Goal: Check status: Check status

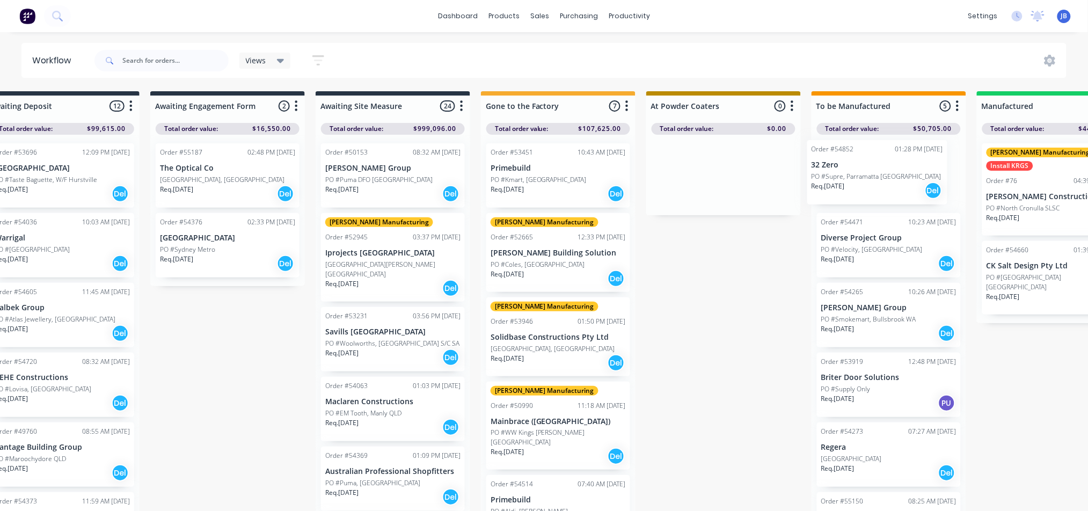
drag, startPoint x: 116, startPoint y: 166, endPoint x: 905, endPoint y: 181, distance: 789.5
click at [905, 181] on div "Submitted 14 Status colour #273444 hex #273444 Save Cancel Summaries Total orde…" at bounding box center [995, 304] width 2414 height 426
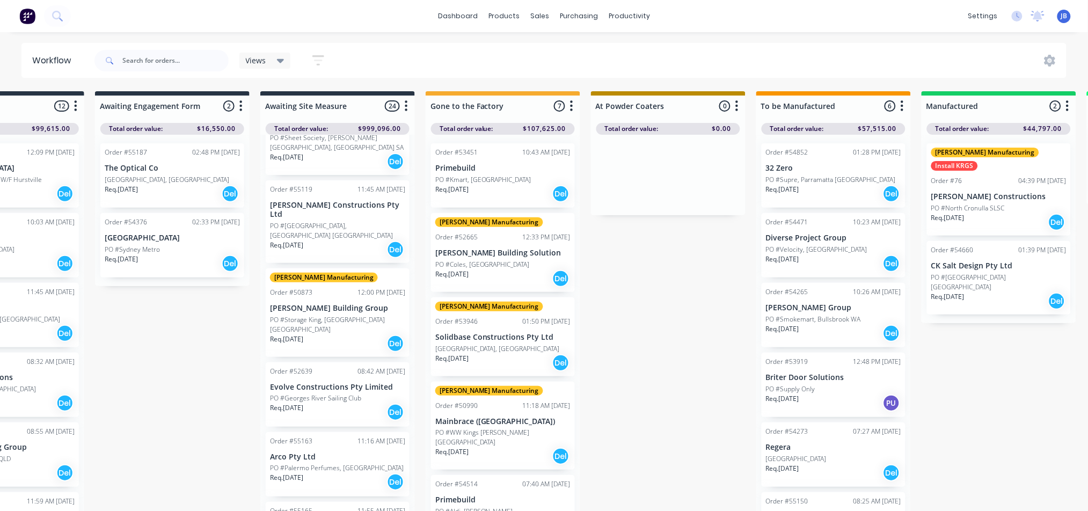
scroll to position [0, 281]
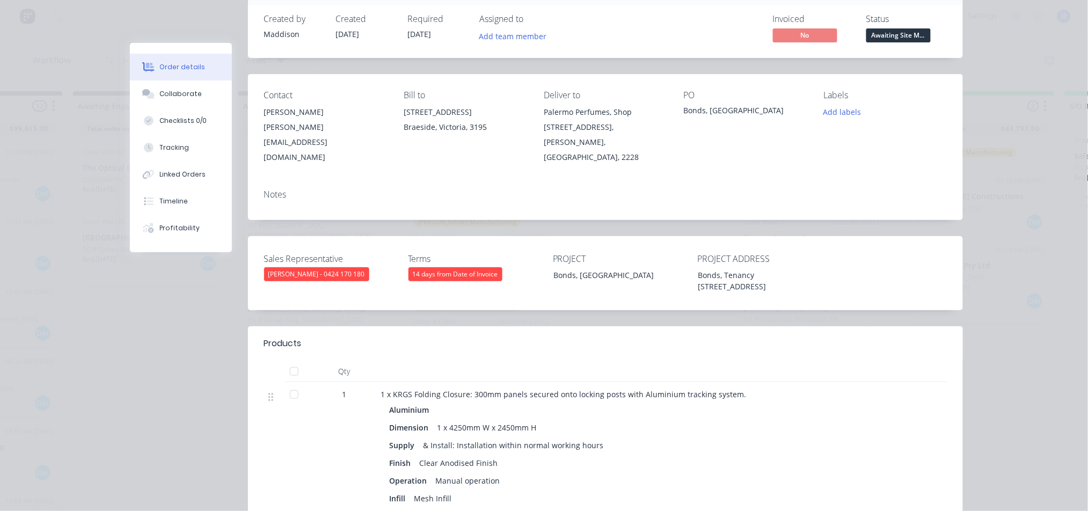
scroll to position [0, 0]
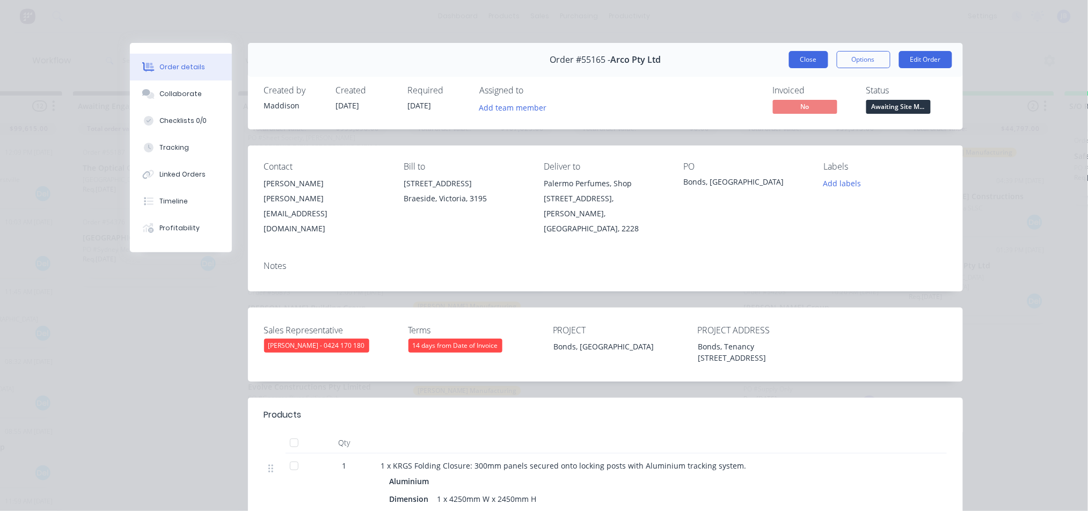
click at [792, 64] on button "Close" at bounding box center [808, 59] width 39 height 17
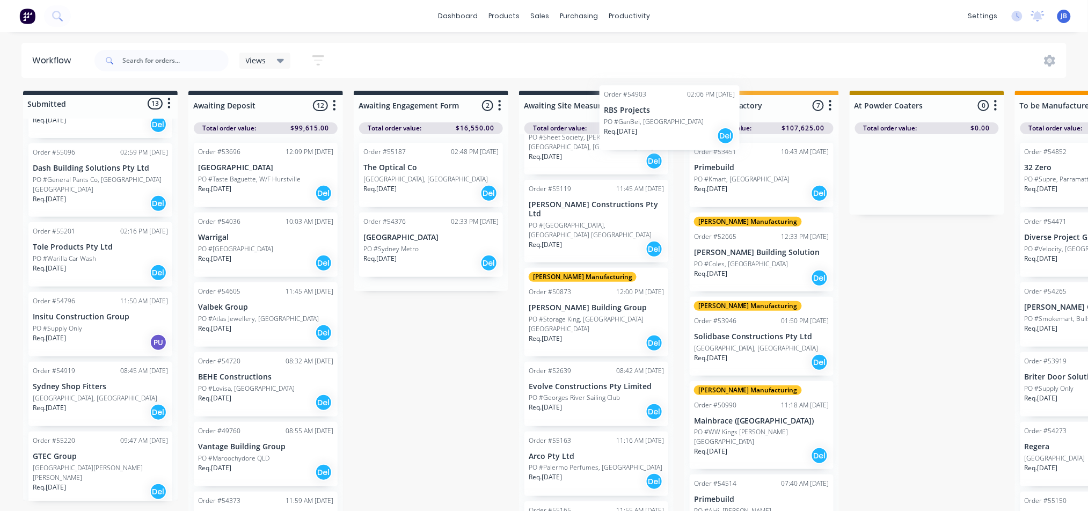
scroll to position [1337, 0]
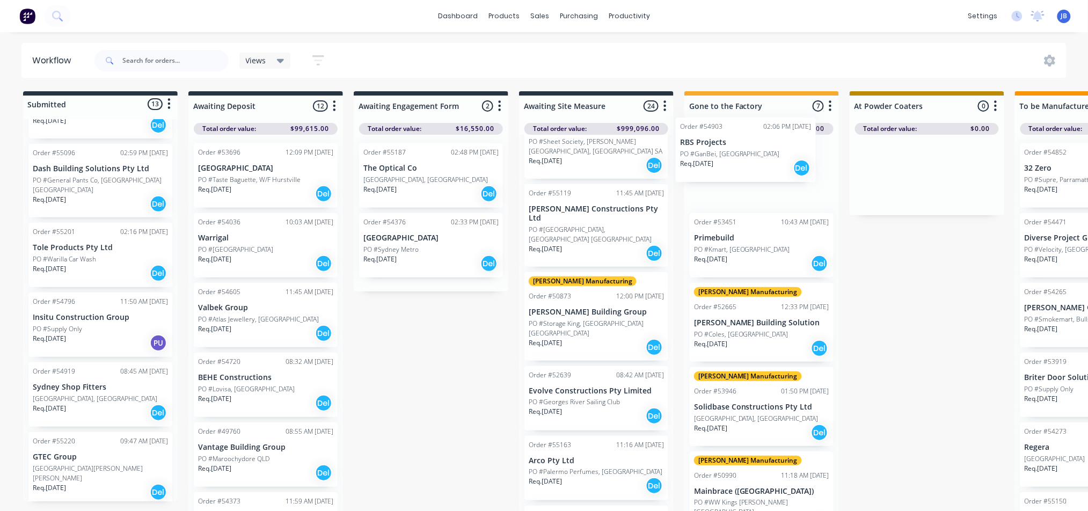
drag, startPoint x: 78, startPoint y: 390, endPoint x: 729, endPoint y: 175, distance: 685.9
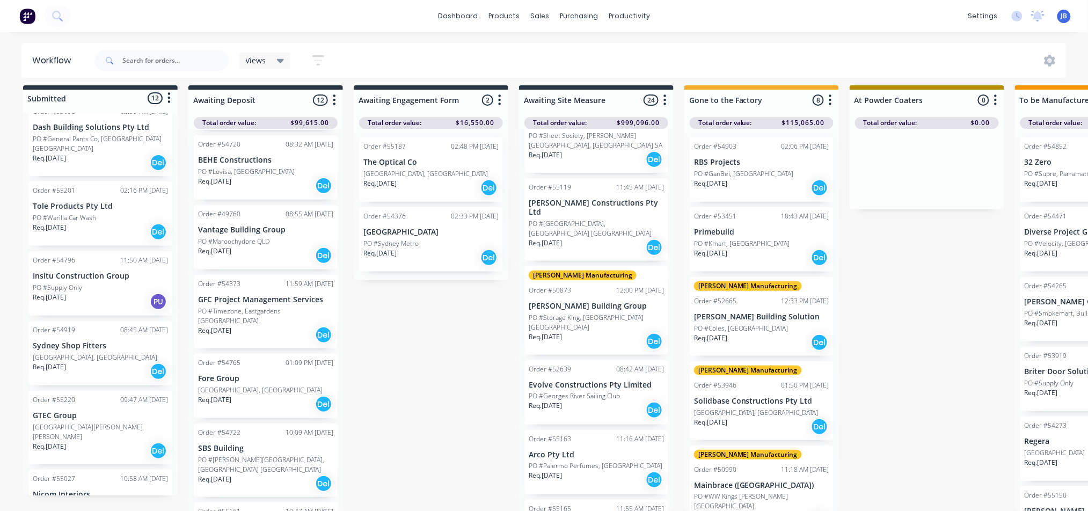
scroll to position [215, 0]
click at [126, 223] on div "Req. [DATE] Del" at bounding box center [100, 232] width 135 height 18
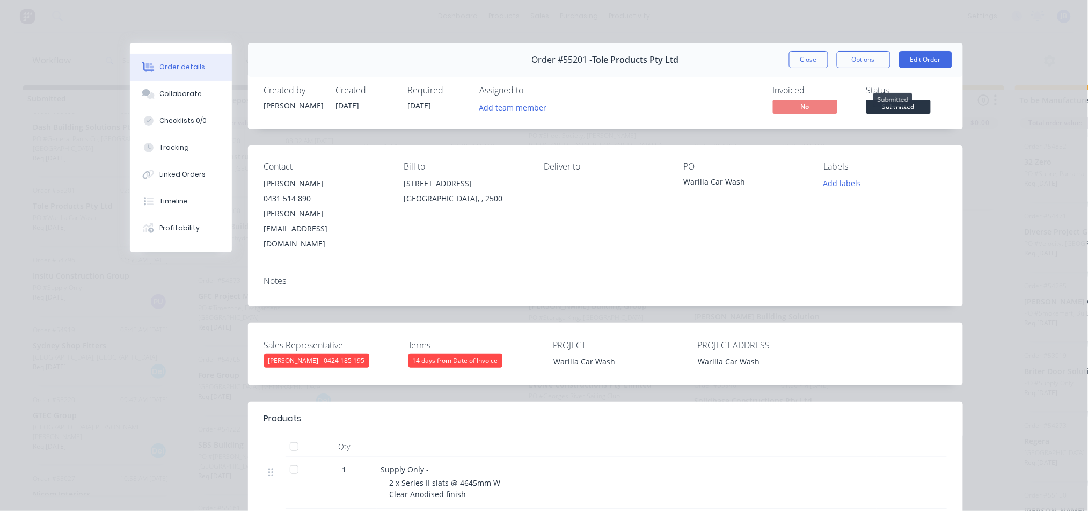
click at [874, 104] on span "Submitted" at bounding box center [899, 106] width 64 height 13
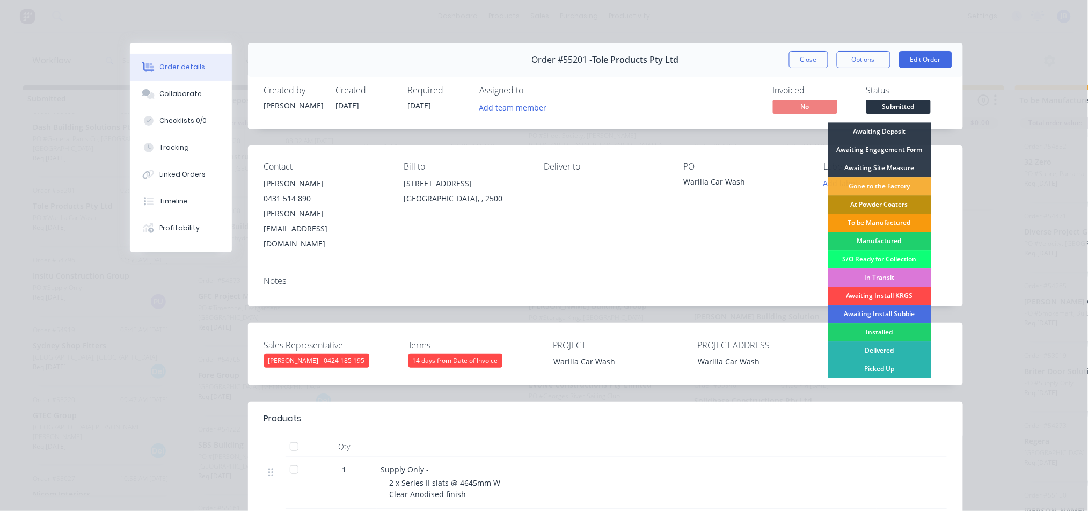
click at [856, 299] on div "Awaiting Install KRGS" at bounding box center [880, 296] width 103 height 18
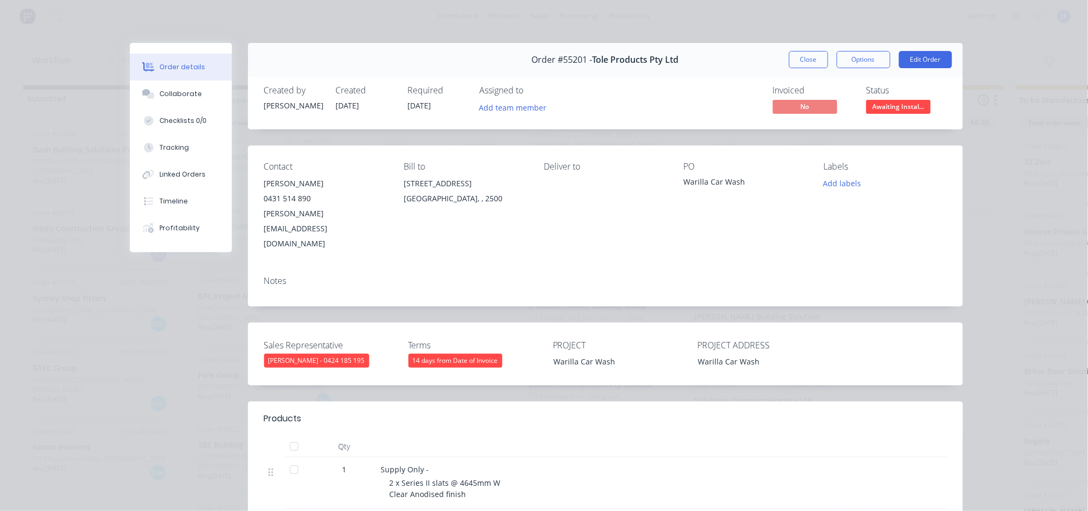
scroll to position [395, 0]
click at [789, 61] on button "Close" at bounding box center [808, 59] width 39 height 17
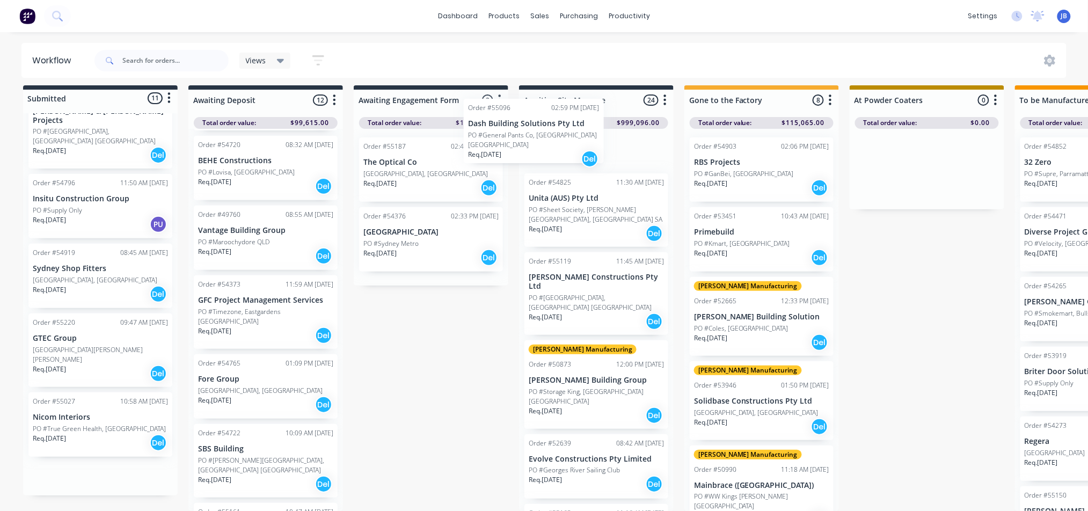
scroll to position [1332, 0]
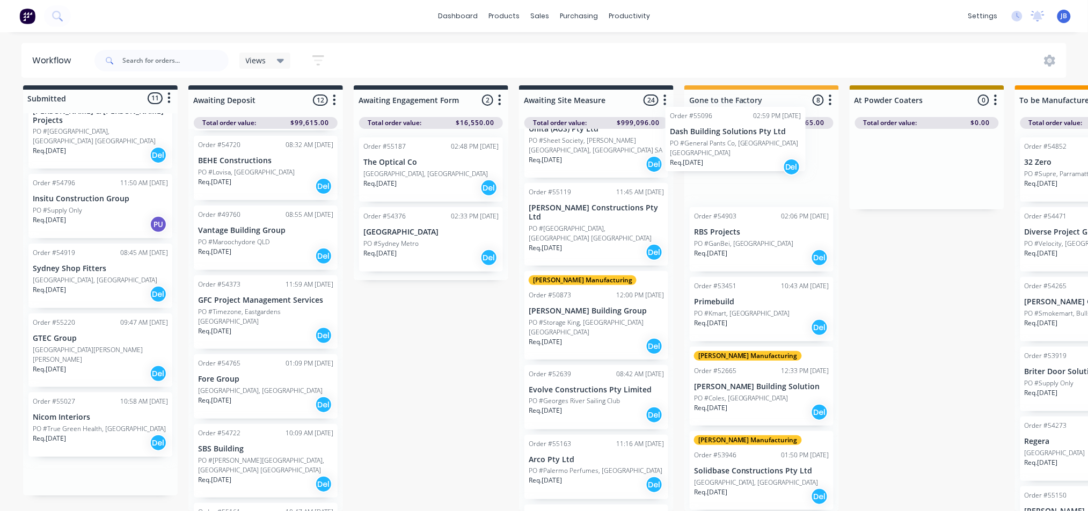
drag, startPoint x: 66, startPoint y: 192, endPoint x: 726, endPoint y: 151, distance: 661.3
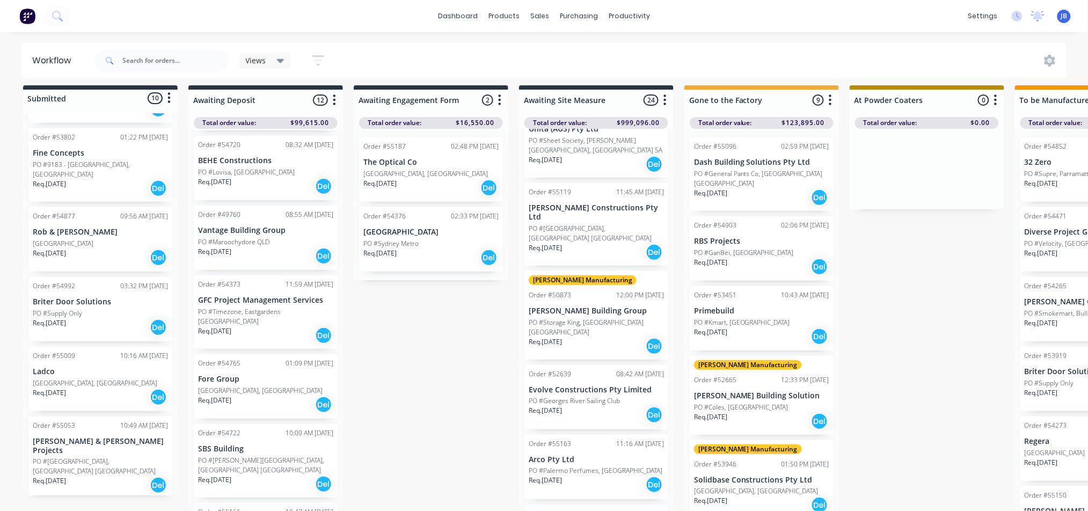
scroll to position [39, 0]
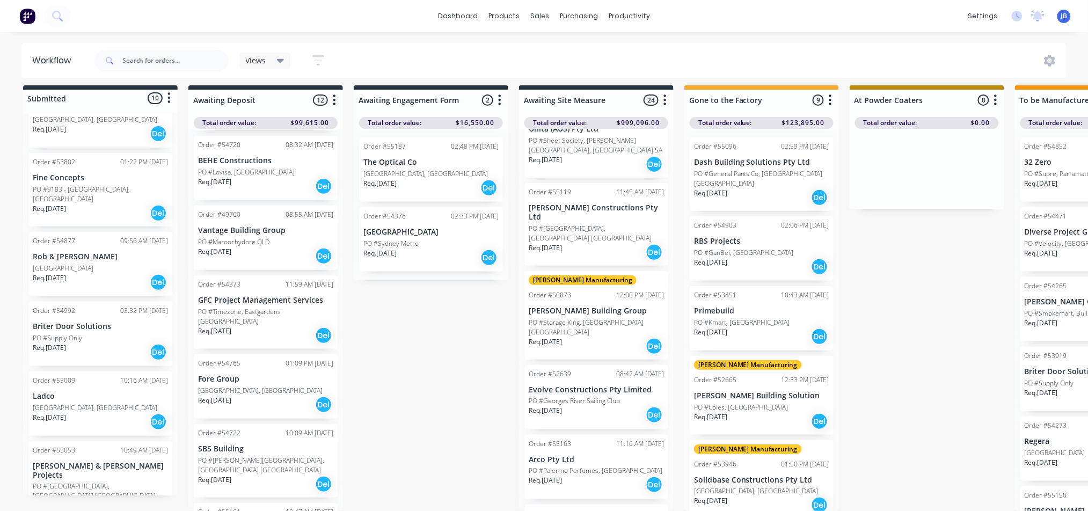
click at [84, 273] on div "Req. [DATE] Del" at bounding box center [100, 282] width 135 height 18
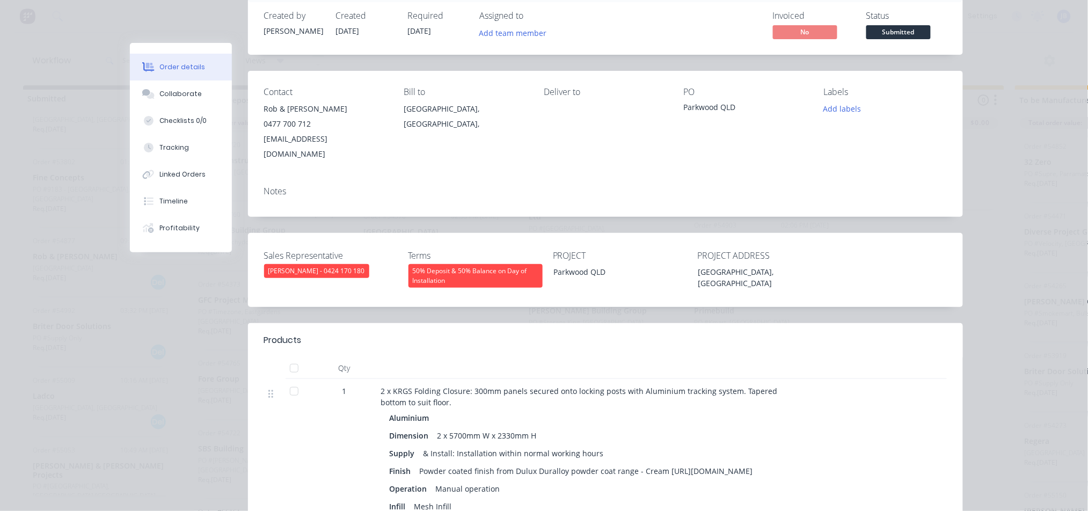
scroll to position [0, 0]
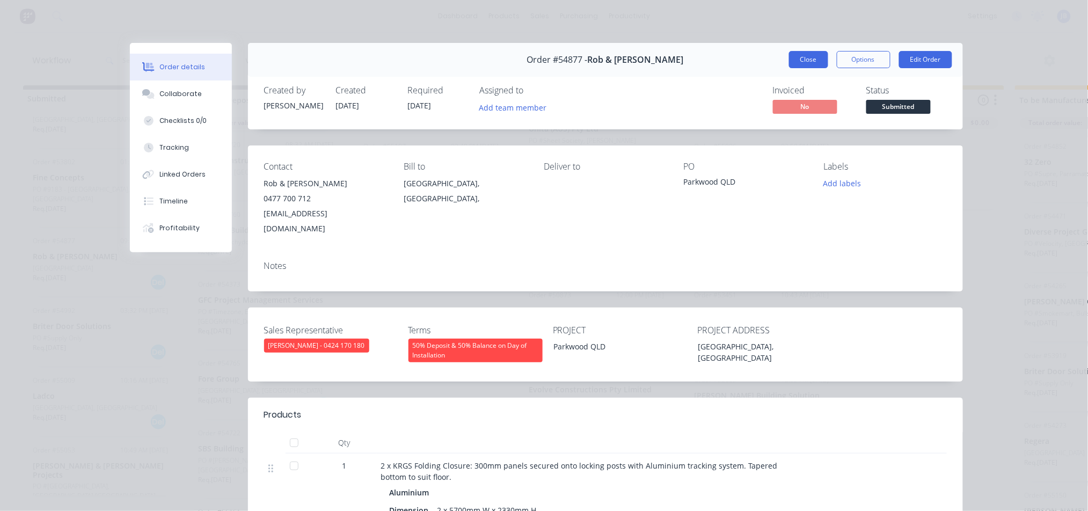
click at [798, 63] on button "Close" at bounding box center [808, 59] width 39 height 17
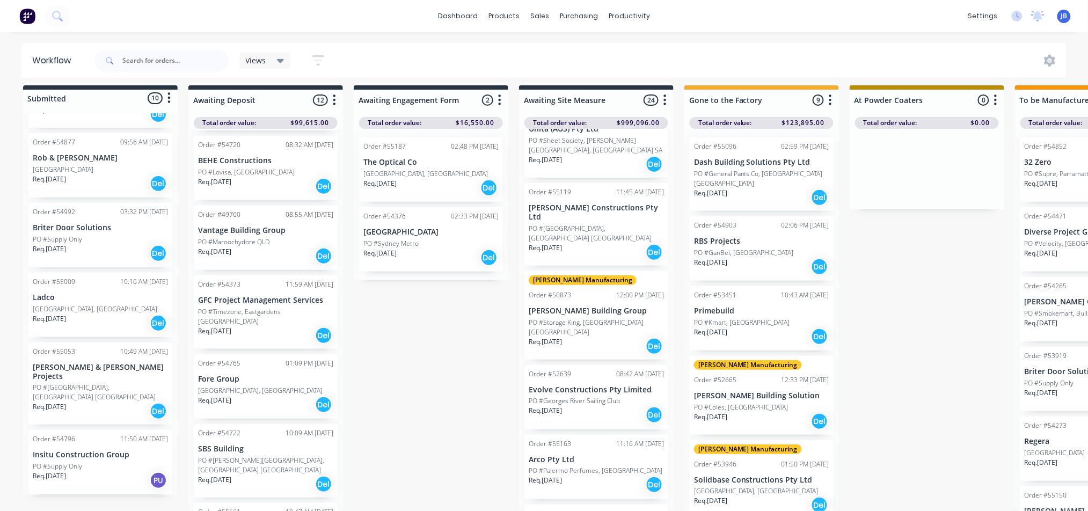
scroll to position [143, 0]
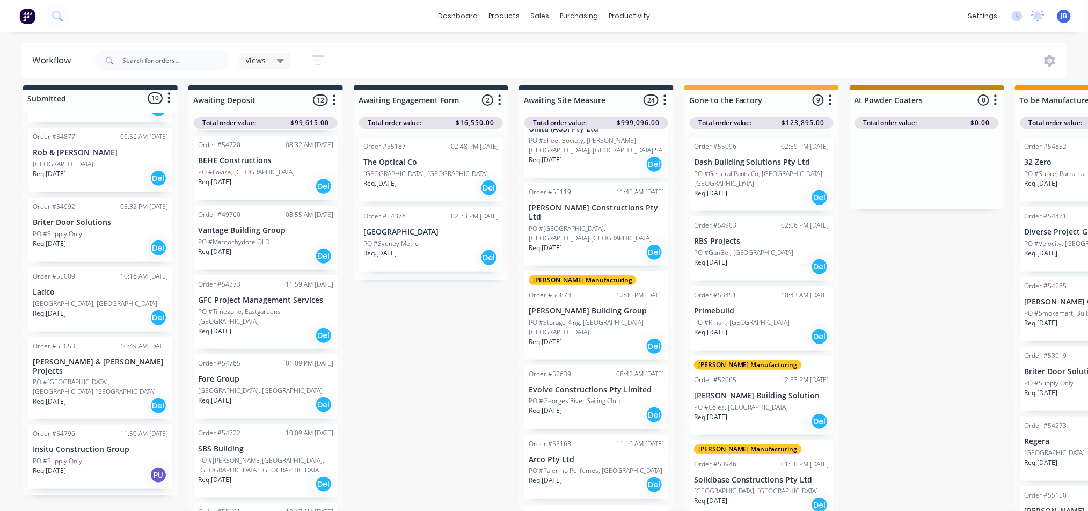
click at [66, 397] on p "Req. [DATE]" at bounding box center [49, 402] width 33 height 10
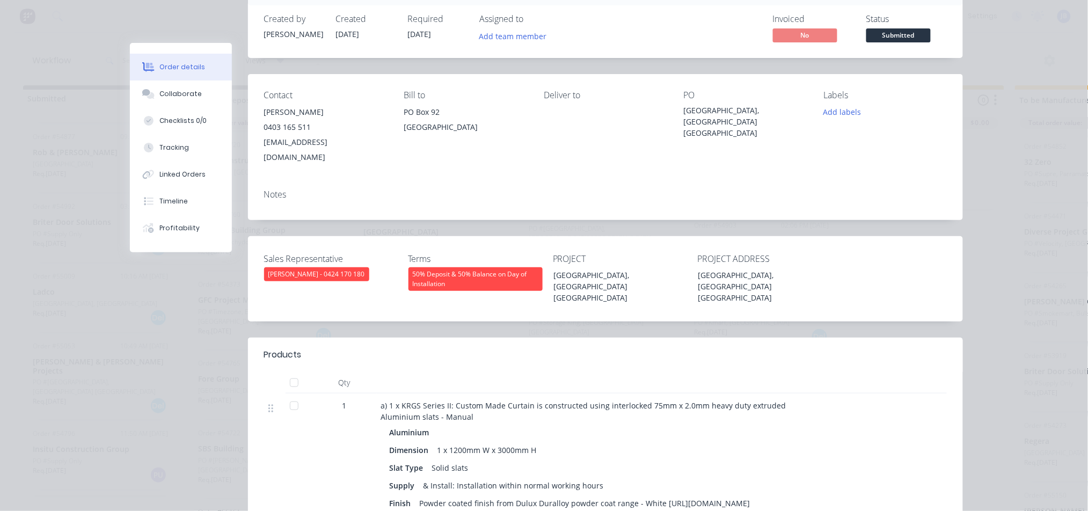
scroll to position [0, 0]
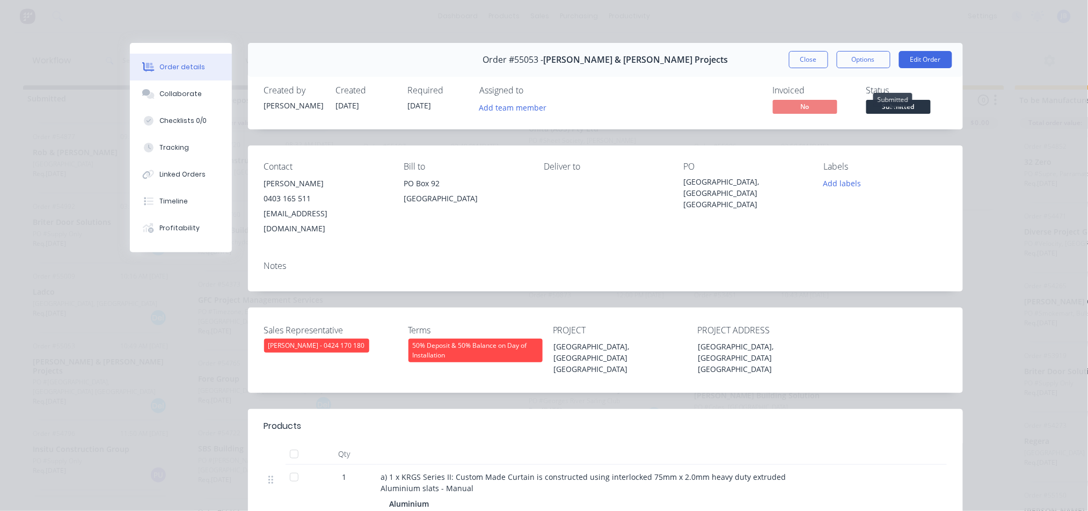
click at [886, 101] on span "Submitted" at bounding box center [899, 106] width 64 height 13
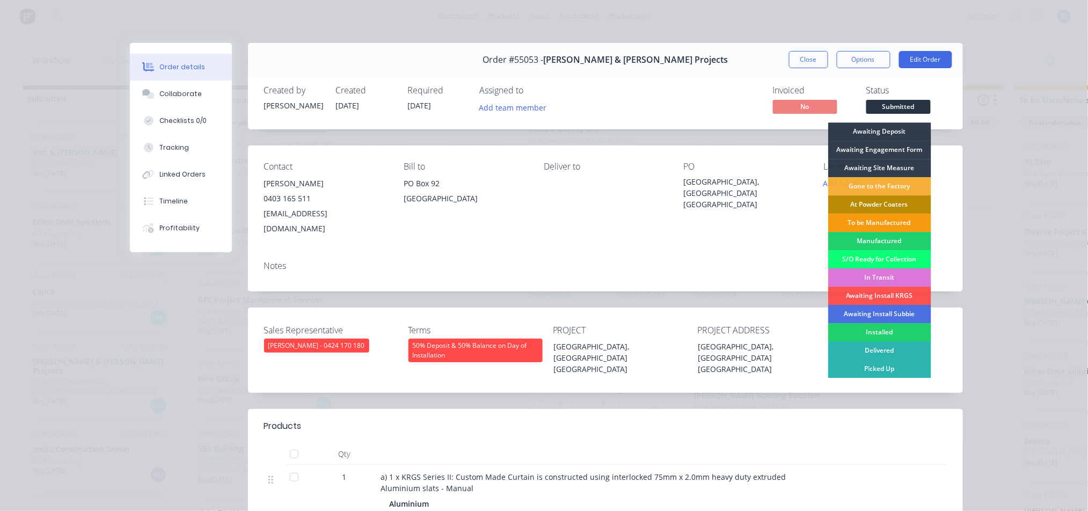
click at [844, 204] on div "At Powder Coaters" at bounding box center [880, 204] width 103 height 18
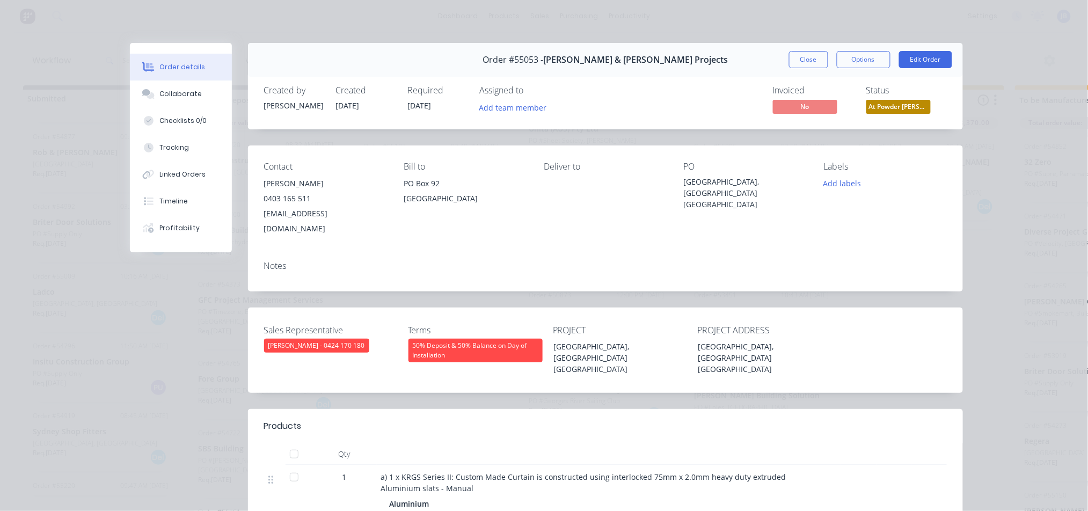
click at [135, 330] on div "Order #55053 - [PERSON_NAME] & [PERSON_NAME] Projects Close Options Edit Order …" at bounding box center [546, 504] width 833 height 922
click at [794, 56] on button "Close" at bounding box center [808, 59] width 39 height 17
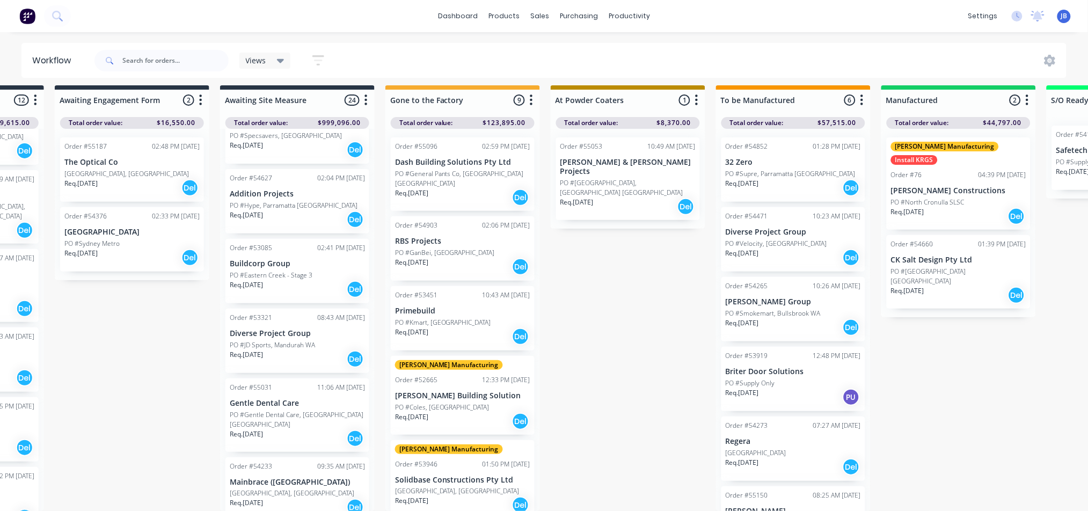
scroll to position [624, 0]
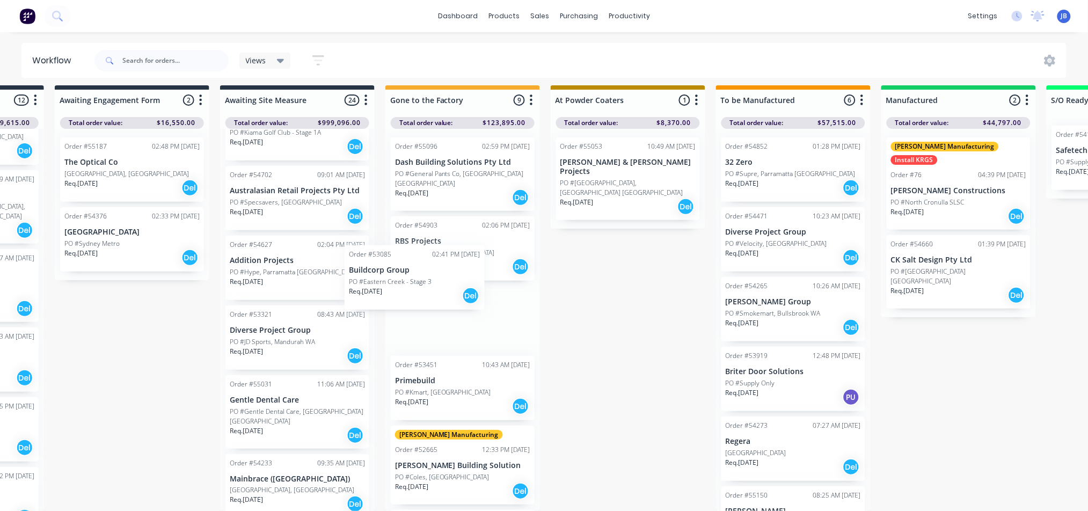
drag, startPoint x: 296, startPoint y: 331, endPoint x: 432, endPoint y: 282, distance: 144.2
click at [431, 282] on div "Submitted 9 Status colour #273444 hex #273444 Save Cancel Summaries Total order…" at bounding box center [900, 298] width 2414 height 426
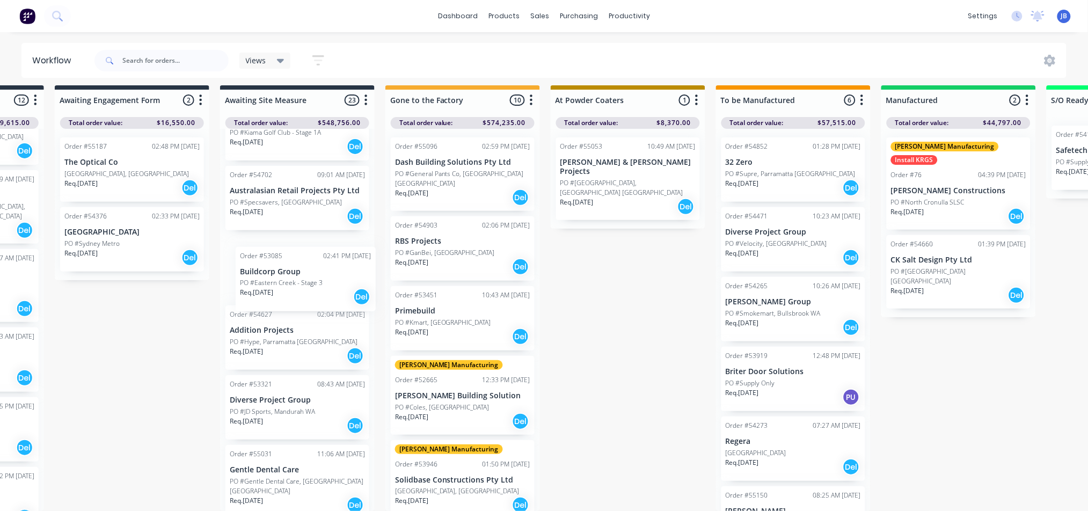
drag, startPoint x: 485, startPoint y: 287, endPoint x: 328, endPoint y: 268, distance: 158.5
click at [328, 268] on div "Submitted 9 Status colour #273444 hex #273444 Save Cancel Summaries Total order…" at bounding box center [900, 298] width 2414 height 426
drag, startPoint x: 594, startPoint y: 174, endPoint x: 428, endPoint y: 172, distance: 165.9
click at [429, 173] on div "Submitted 9 Status colour #273444 hex #273444 Save Cancel Summaries Total order…" at bounding box center [900, 298] width 2414 height 426
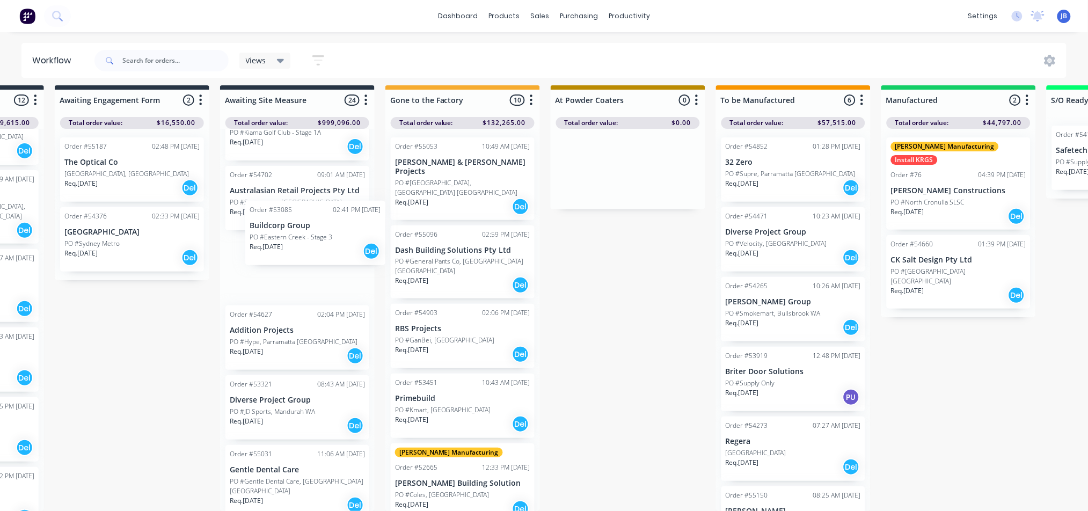
scroll to position [623, 0]
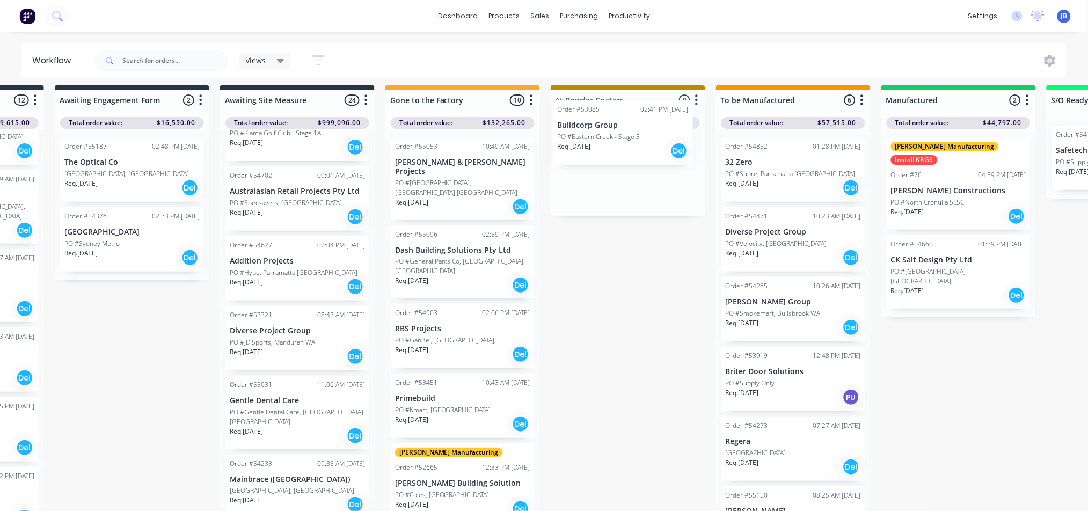
drag, startPoint x: 277, startPoint y: 261, endPoint x: 627, endPoint y: 147, distance: 368.7
click at [627, 147] on div "Submitted 9 Status colour #273444 hex #273444 Save Cancel Summaries Total order…" at bounding box center [900, 298] width 2414 height 426
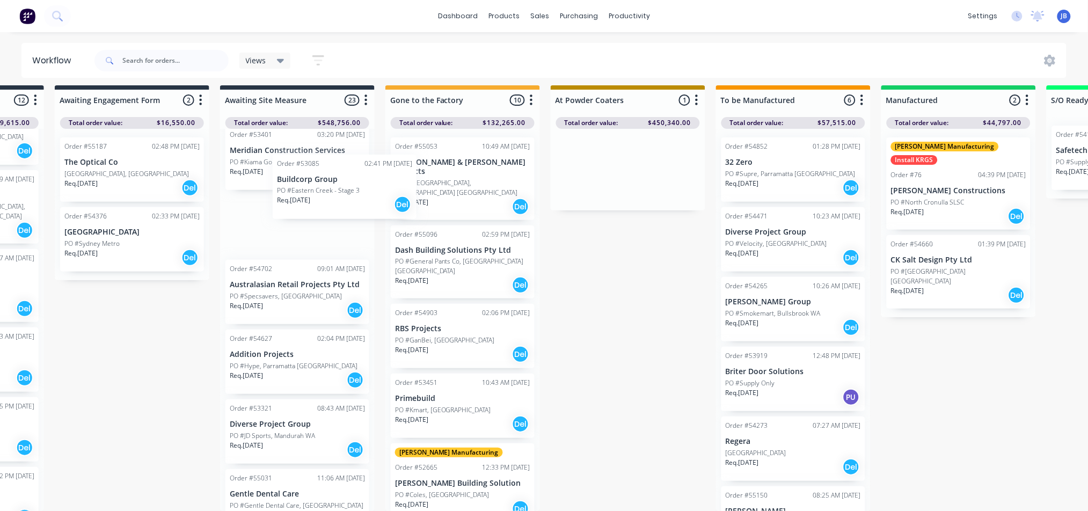
drag, startPoint x: 638, startPoint y: 158, endPoint x: 311, endPoint y: 199, distance: 329.1
click at [311, 199] on div "Submitted 9 Status colour #273444 hex #273444 Save Cancel Summaries Total order…" at bounding box center [900, 298] width 2414 height 426
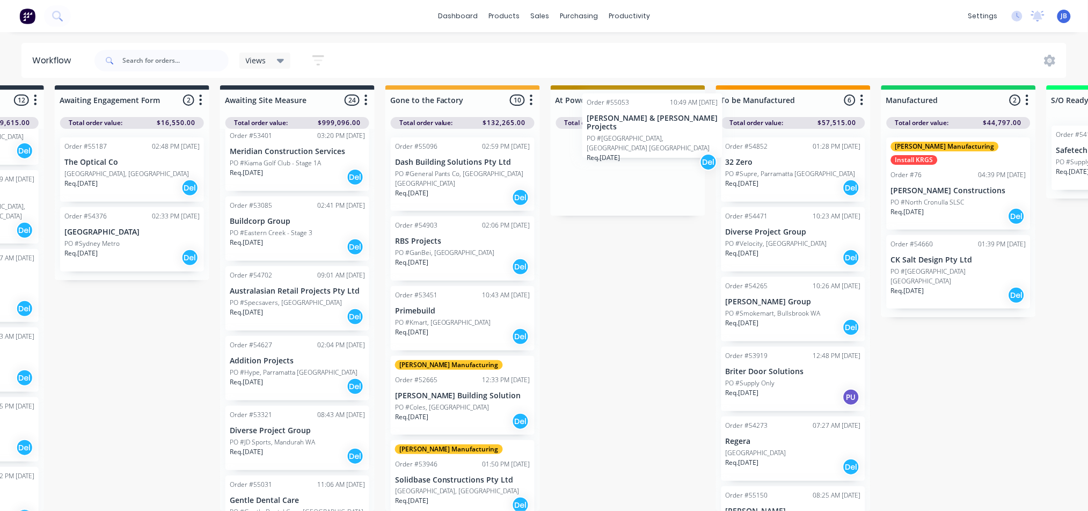
scroll to position [4, 299]
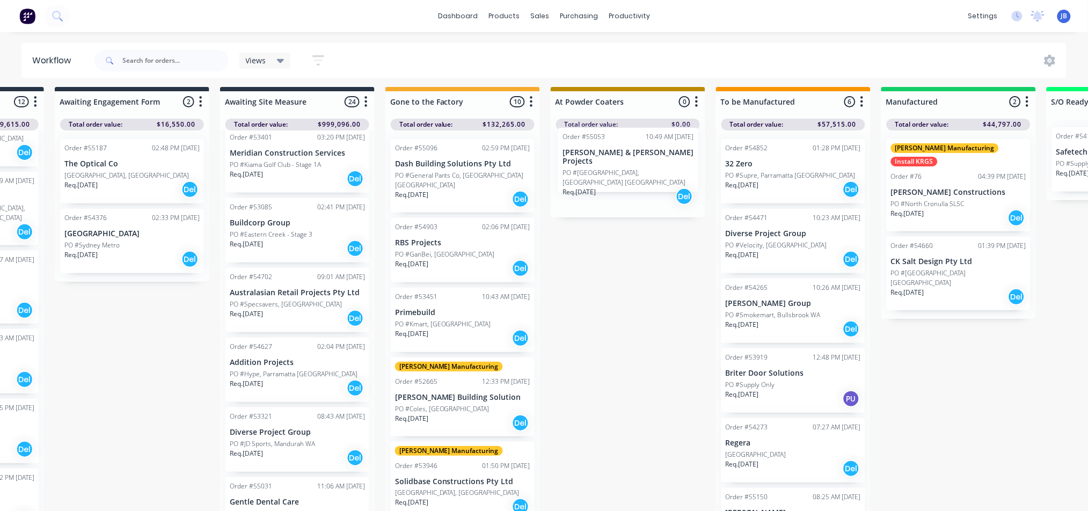
drag, startPoint x: 444, startPoint y: 168, endPoint x: 614, endPoint y: 171, distance: 170.3
click at [614, 171] on div "Submitted 9 Status colour #273444 hex #273444 Save Cancel Summaries Total order…" at bounding box center [900, 300] width 2414 height 426
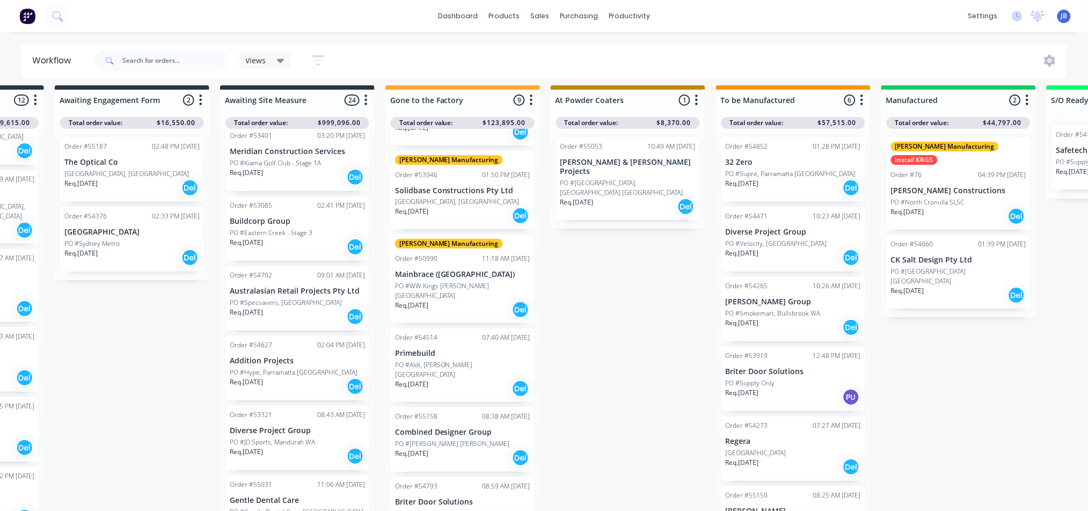
scroll to position [16, 299]
click at [441, 509] on p "PO #Supply Only" at bounding box center [419, 514] width 49 height 10
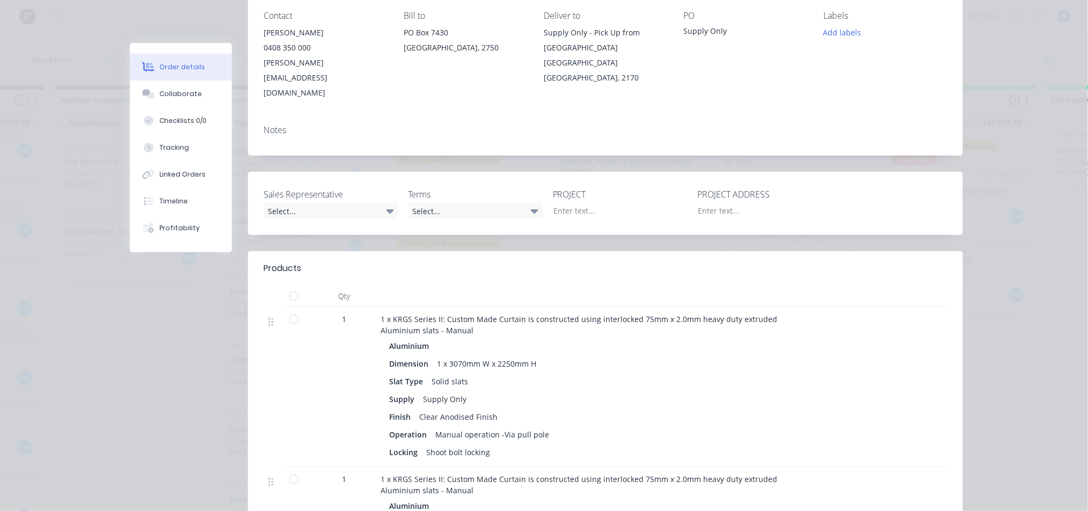
scroll to position [0, 0]
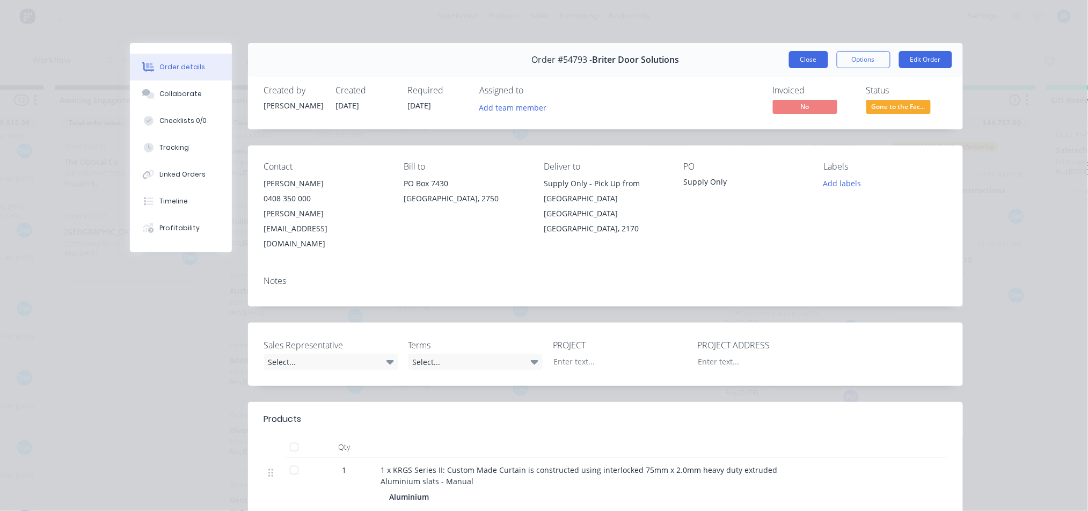
click at [798, 59] on button "Close" at bounding box center [808, 59] width 39 height 17
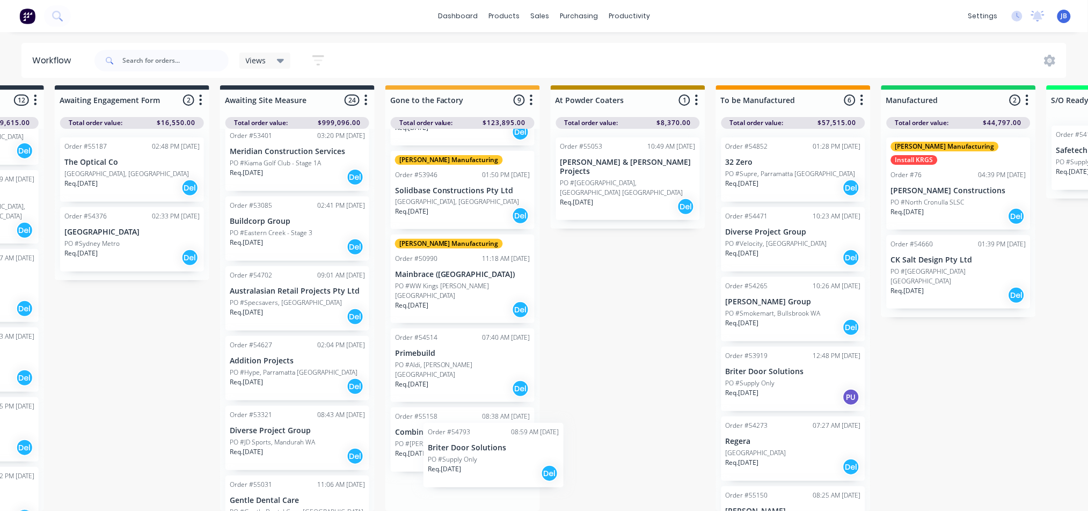
drag, startPoint x: 437, startPoint y: 492, endPoint x: 474, endPoint y: 477, distance: 40.0
click at [474, 477] on div "Order #55096 02:59 PM [DATE] Dash Building Solutions Pty Ltd PO #[GEOGRAPHIC_DA…" at bounding box center [463, 320] width 155 height 382
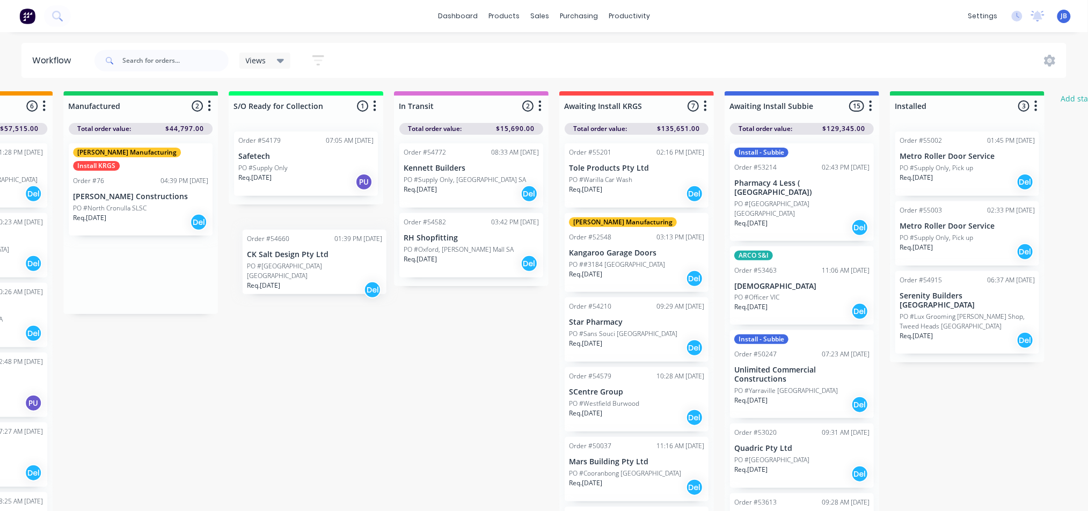
scroll to position [0, 1116]
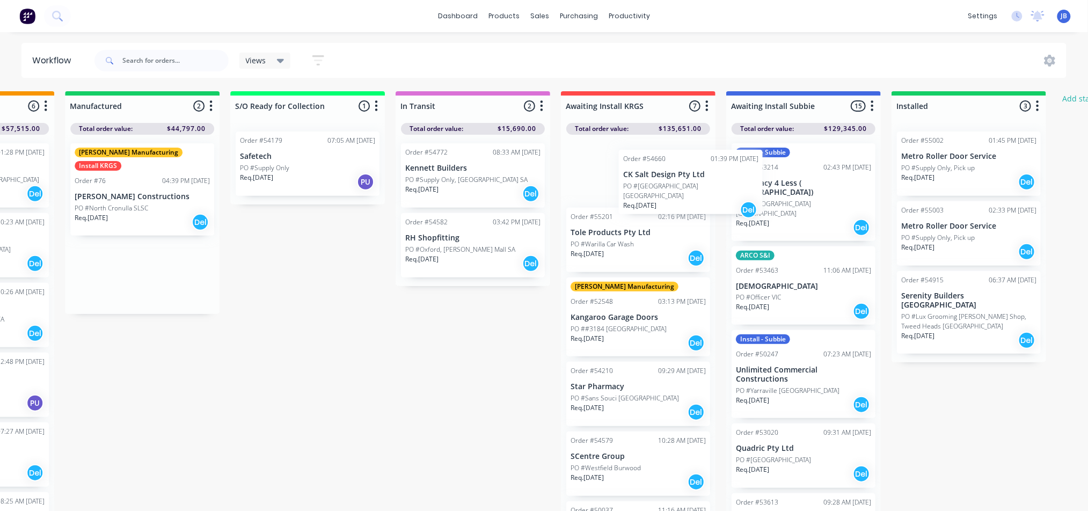
drag, startPoint x: 77, startPoint y: 267, endPoint x: 603, endPoint y: 177, distance: 533.3
click at [604, 178] on div "Submitted 9 Status colour #273444 hex #273444 Save Cancel Summaries Total order…" at bounding box center [83, 304] width 2414 height 426
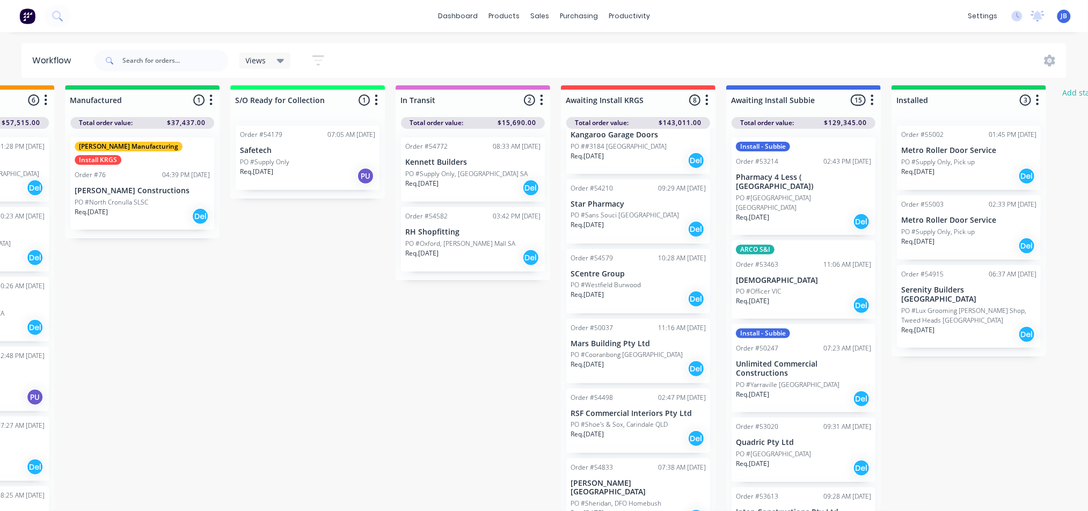
scroll to position [16, 1116]
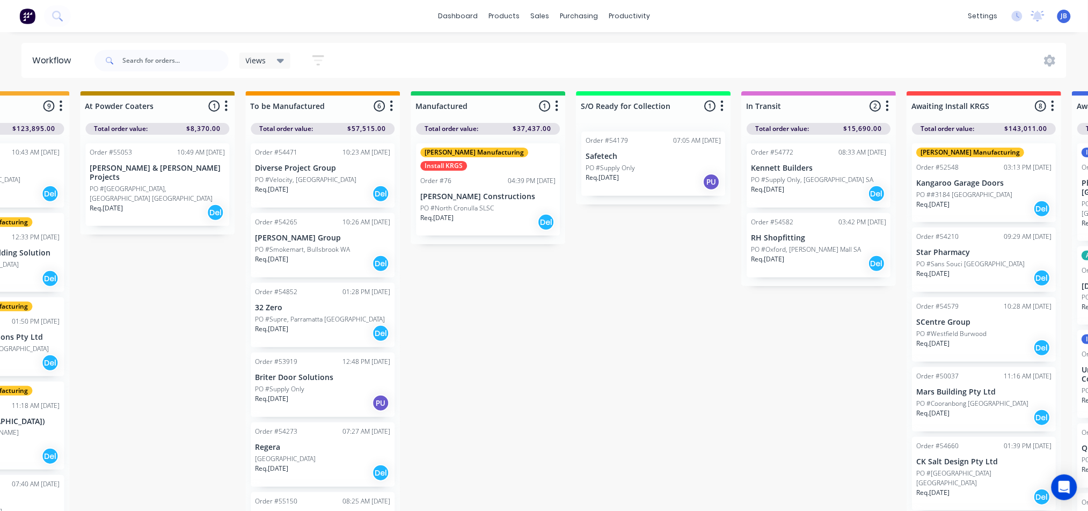
scroll to position [0, 945]
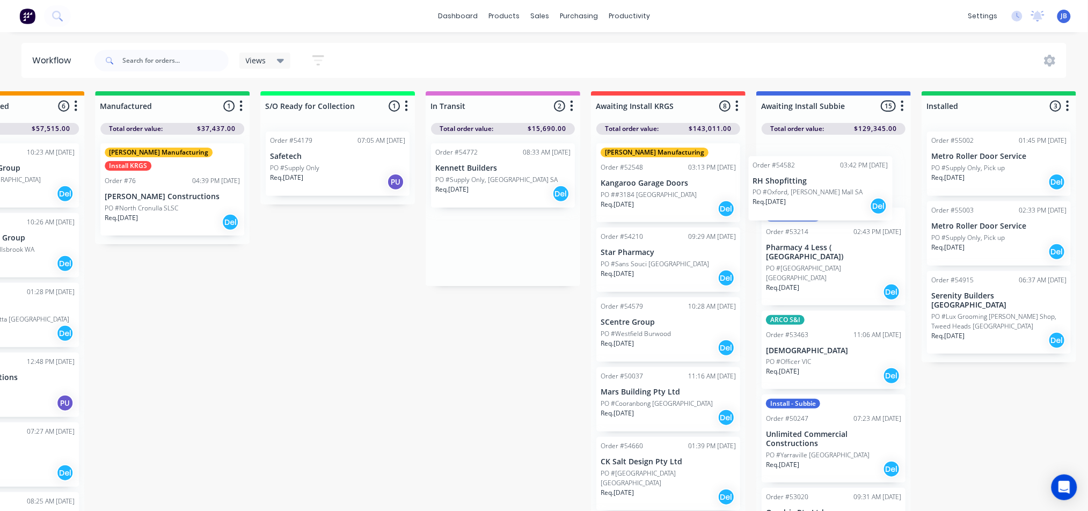
drag, startPoint x: 605, startPoint y: 244, endPoint x: 795, endPoint y: 187, distance: 197.9
click at [795, 187] on div "Submitted 9 Status colour #273444 hex #273444 Save Cancel Summaries Total order…" at bounding box center [113, 304] width 2414 height 426
